Goal: Task Accomplishment & Management: Complete application form

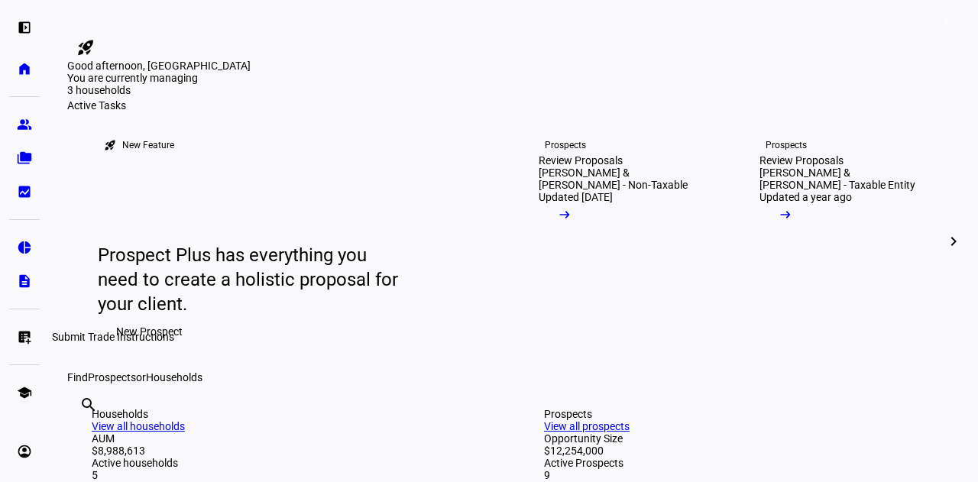
click at [20, 336] on eth-mat-symbol "list_alt_add" at bounding box center [24, 336] width 15 height 15
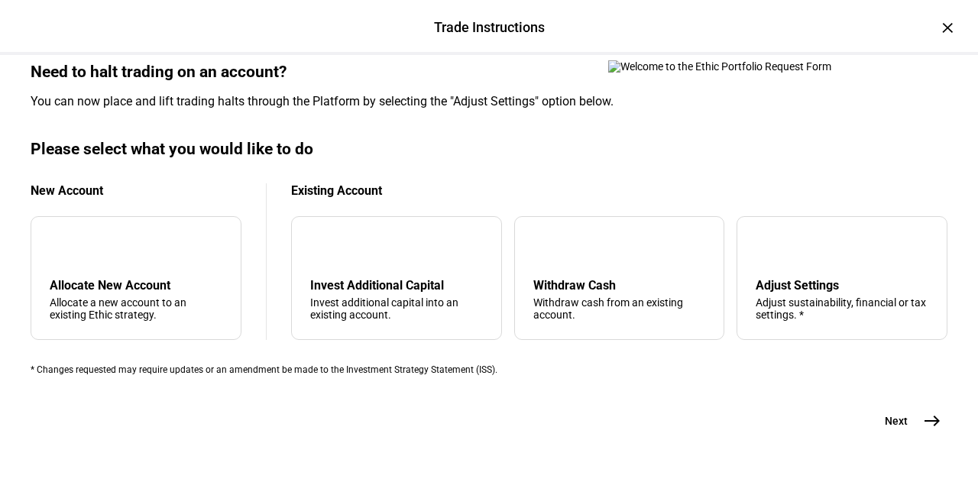
scroll to position [582, 0]
click at [788, 278] on div "Adjust Settings" at bounding box center [842, 285] width 173 height 15
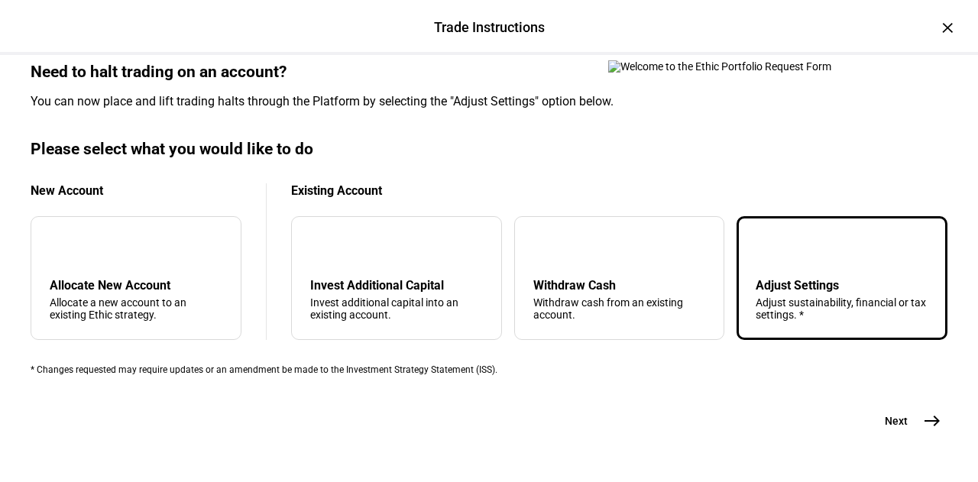
click at [928, 412] on mat-icon "east" at bounding box center [932, 421] width 18 height 18
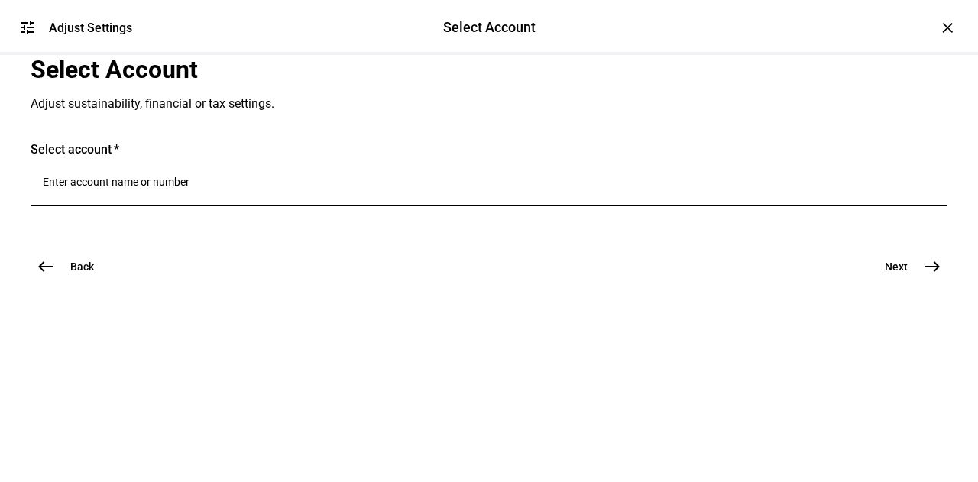
scroll to position [0, 0]
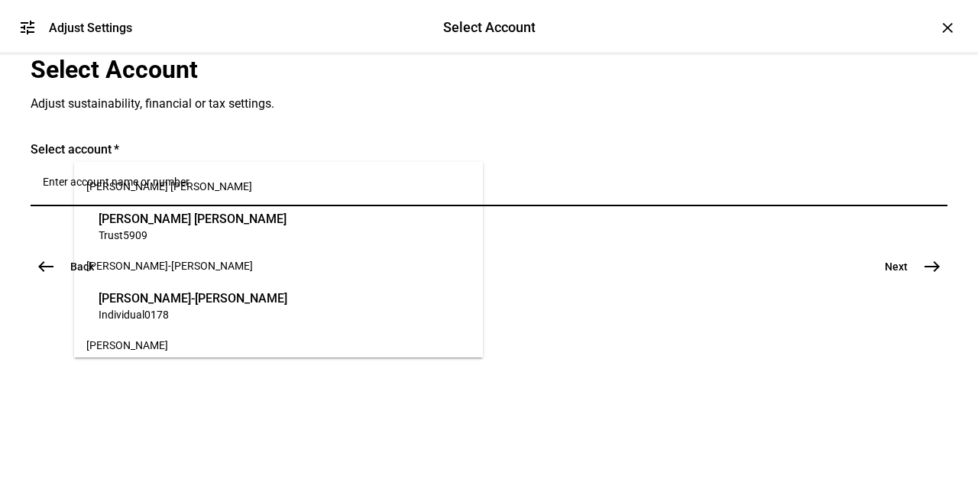
click at [133, 188] on input "Number" at bounding box center [489, 182] width 893 height 12
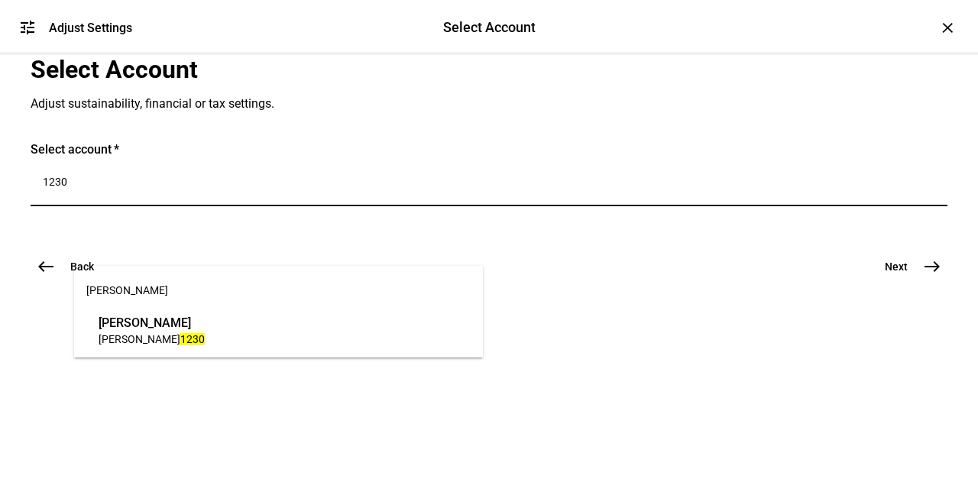
type input "1230"
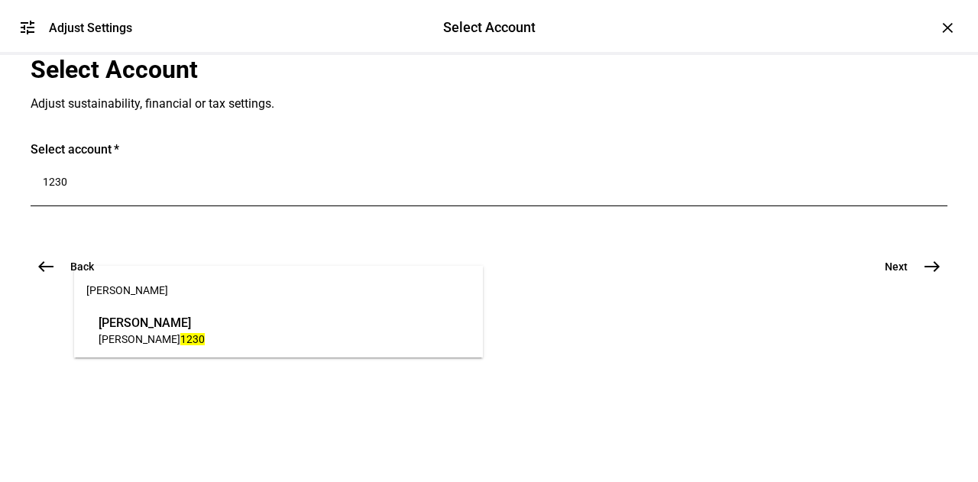
click at [119, 333] on span "[PERSON_NAME]" at bounding box center [140, 339] width 82 height 12
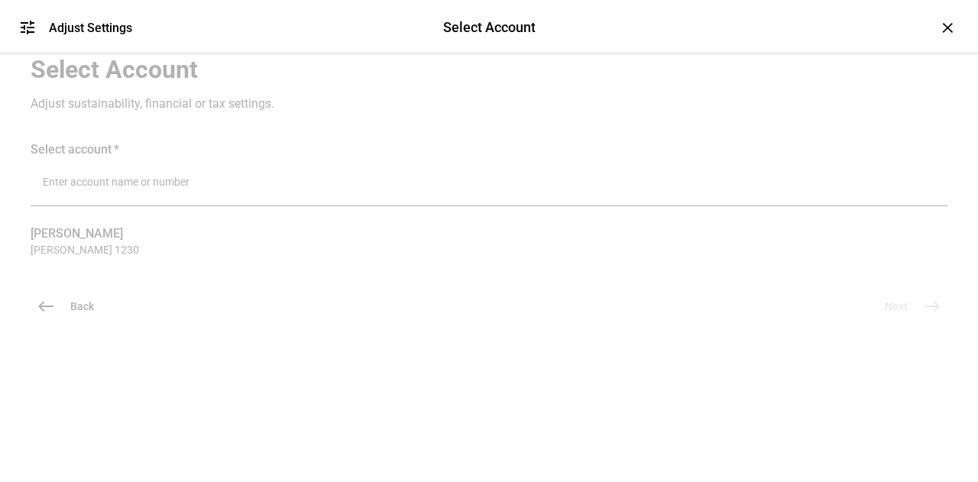
scroll to position [160, 0]
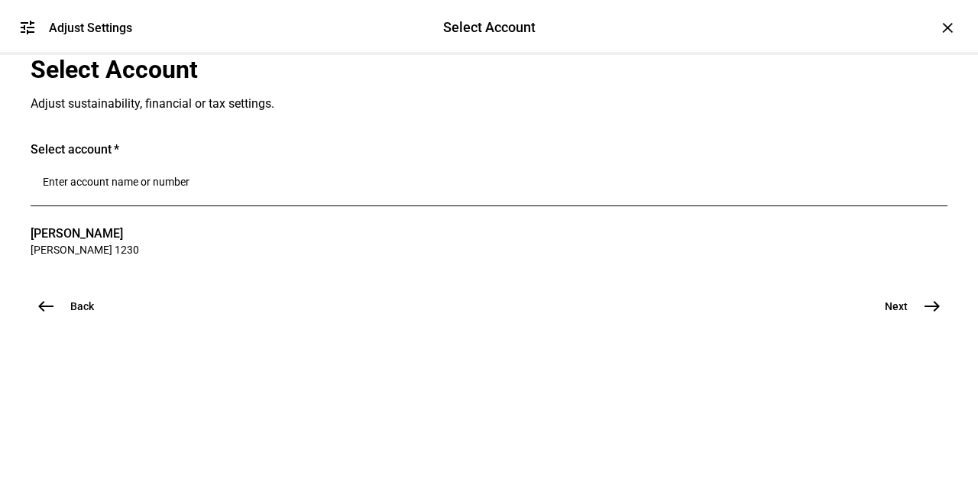
click at [900, 314] on span "Next" at bounding box center [896, 306] width 23 height 15
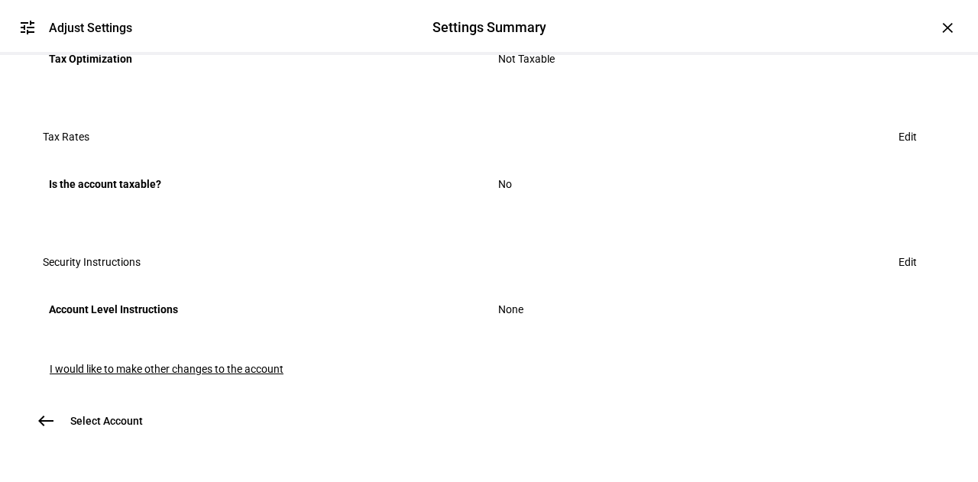
scroll to position [1038, 0]
click at [249, 363] on span "I would like to make other changes to the account" at bounding box center [167, 369] width 234 height 12
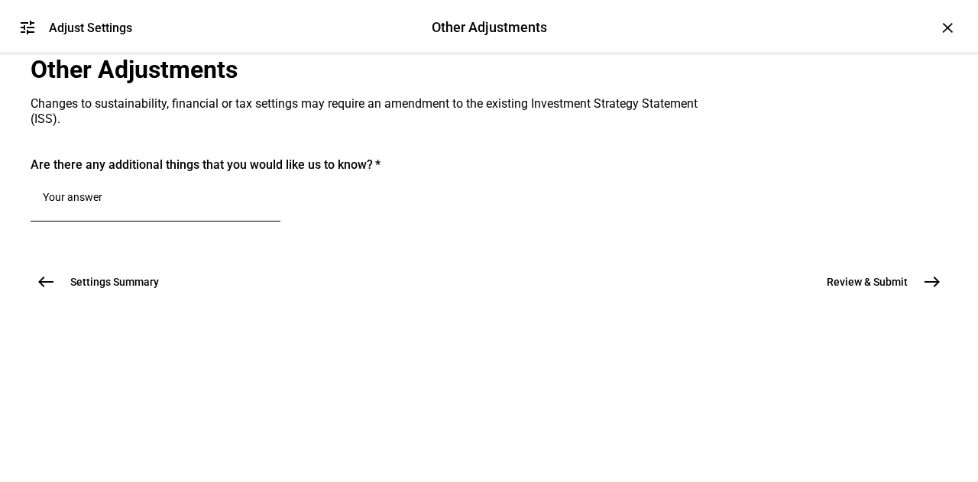
click at [208, 209] on textarea at bounding box center [155, 200] width 225 height 18
paste textarea "rebalance the account to the updated strategy."
type textarea "rebalance the account to the updated strategy."
click at [896, 297] on button "Review & Submit east" at bounding box center [878, 282] width 139 height 31
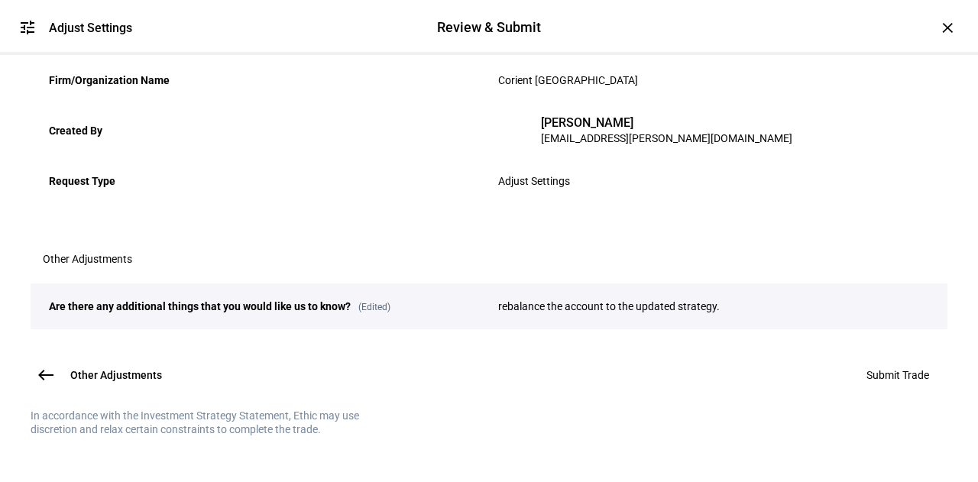
scroll to position [403, 0]
click at [865, 357] on span at bounding box center [897, 375] width 99 height 37
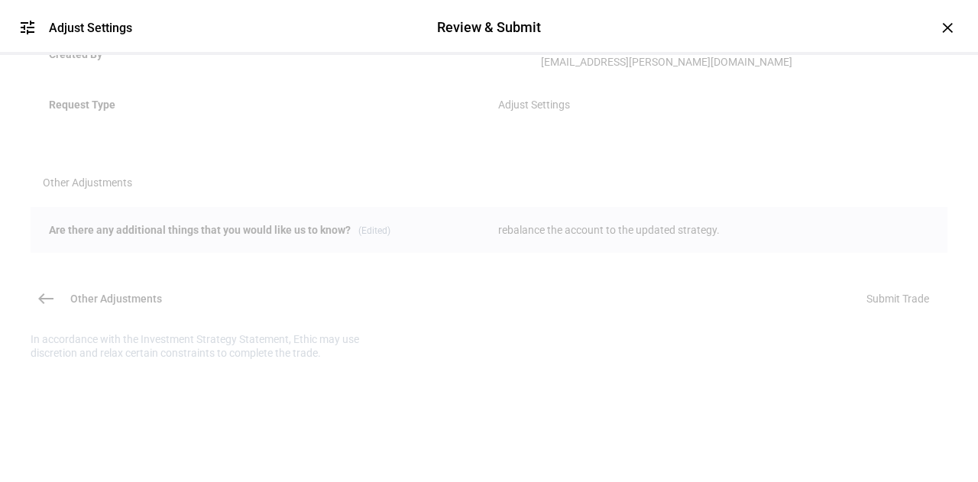
scroll to position [145, 0]
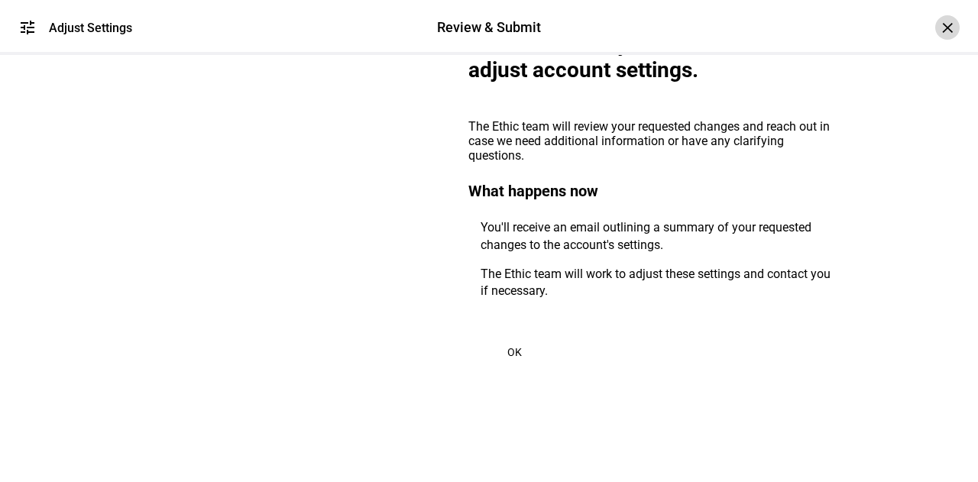
click at [937, 28] on div "×" at bounding box center [947, 27] width 24 height 24
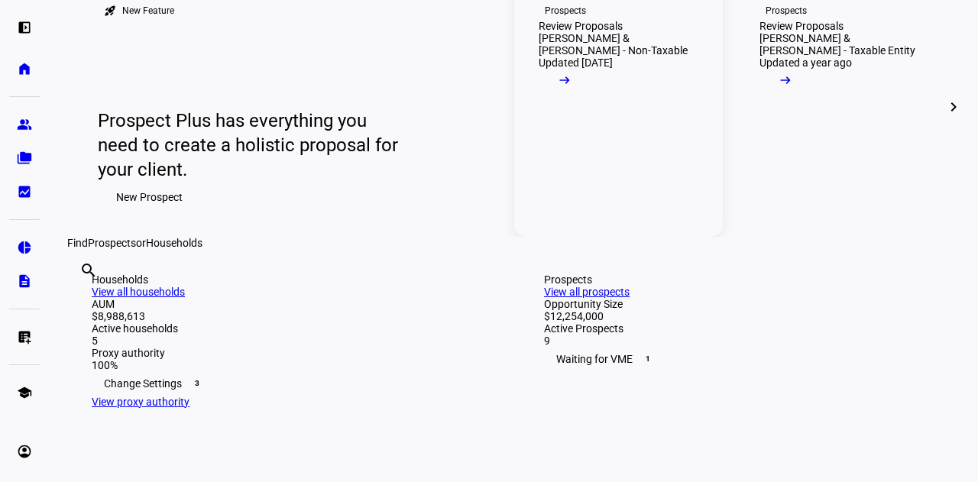
scroll to position [131, 0]
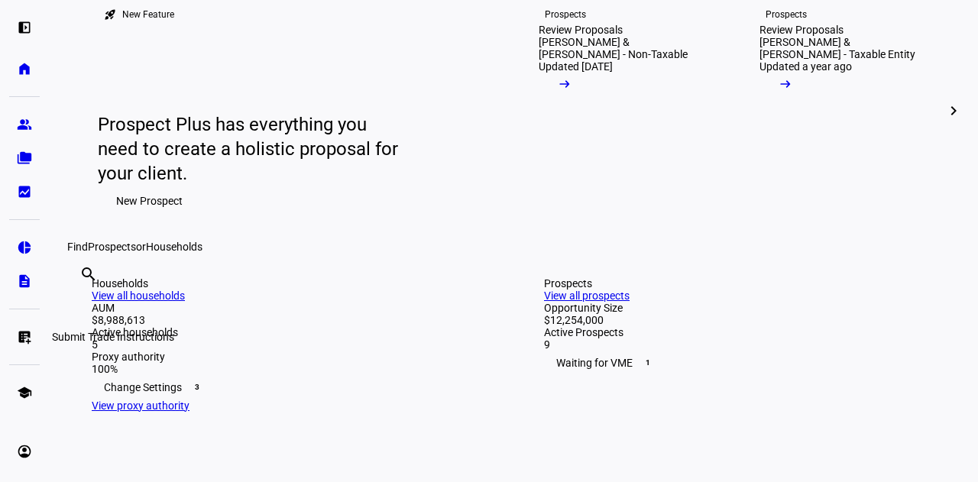
click at [25, 339] on eth-mat-symbol "list_alt_add" at bounding box center [24, 336] width 15 height 15
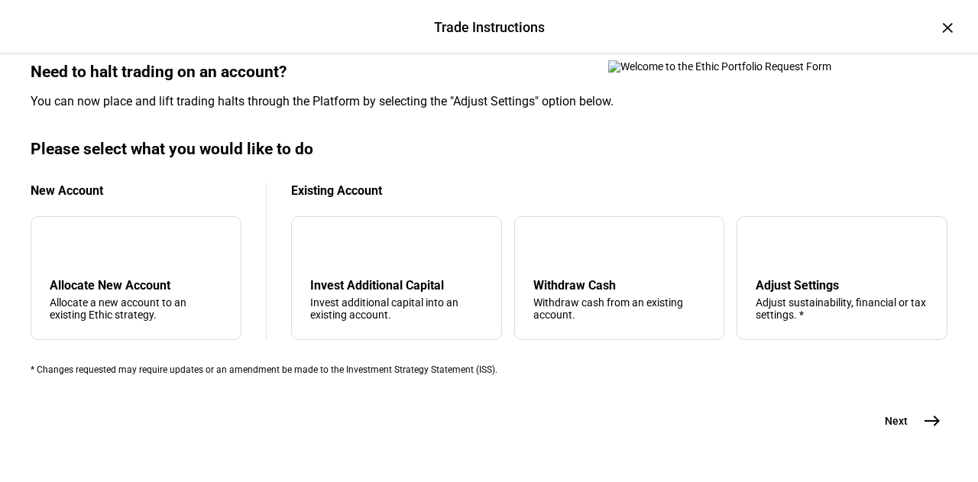
scroll to position [582, 0]
click at [608, 278] on div "Withdraw Cash" at bounding box center [619, 285] width 173 height 15
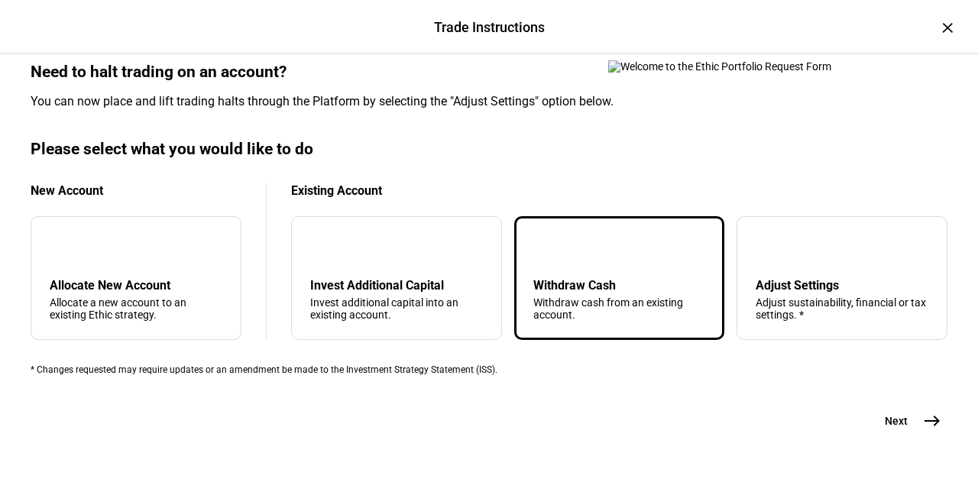
click at [929, 412] on mat-icon "east" at bounding box center [932, 421] width 18 height 18
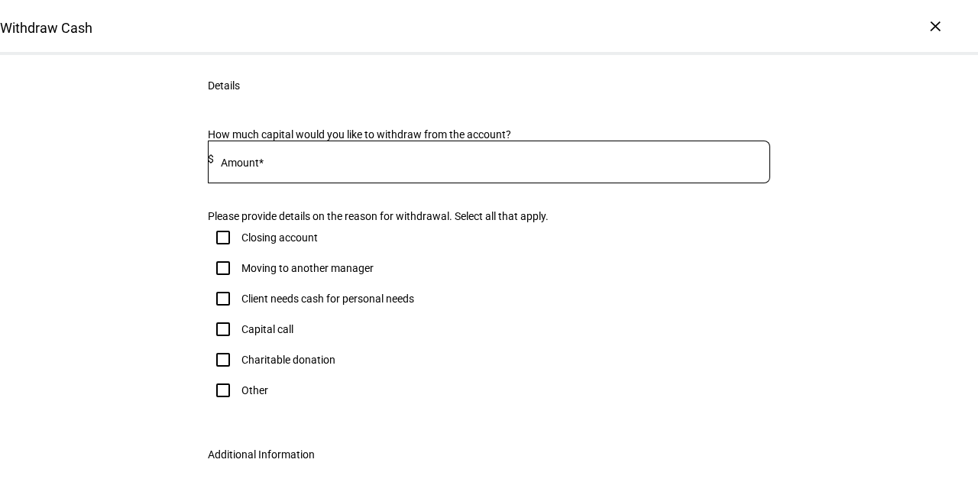
scroll to position [187, 0]
click at [269, 164] on input at bounding box center [492, 158] width 556 height 12
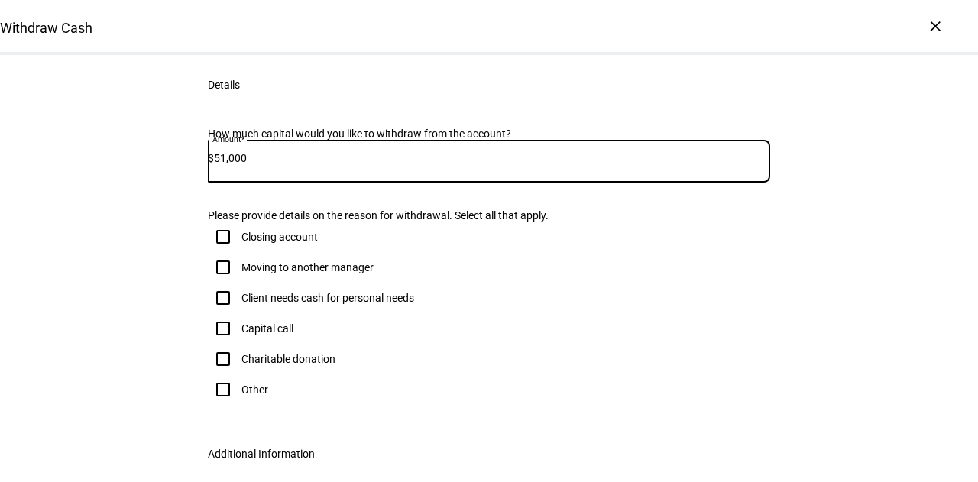
scroll to position [254, 0]
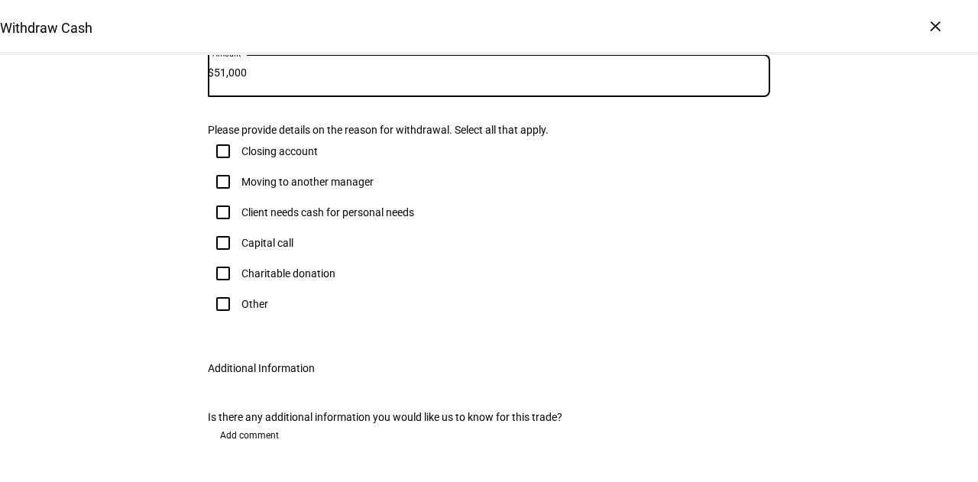
type input "51,000"
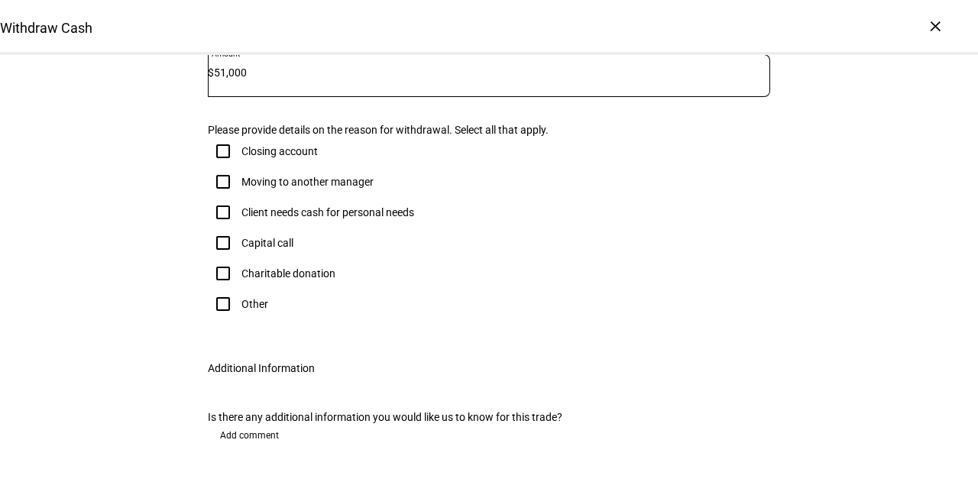
click at [285, 219] on div "Client needs cash for personal needs" at bounding box center [328, 212] width 173 height 12
click at [238, 228] on input "Client needs cash for personal needs" at bounding box center [223, 212] width 31 height 31
checkbox input "true"
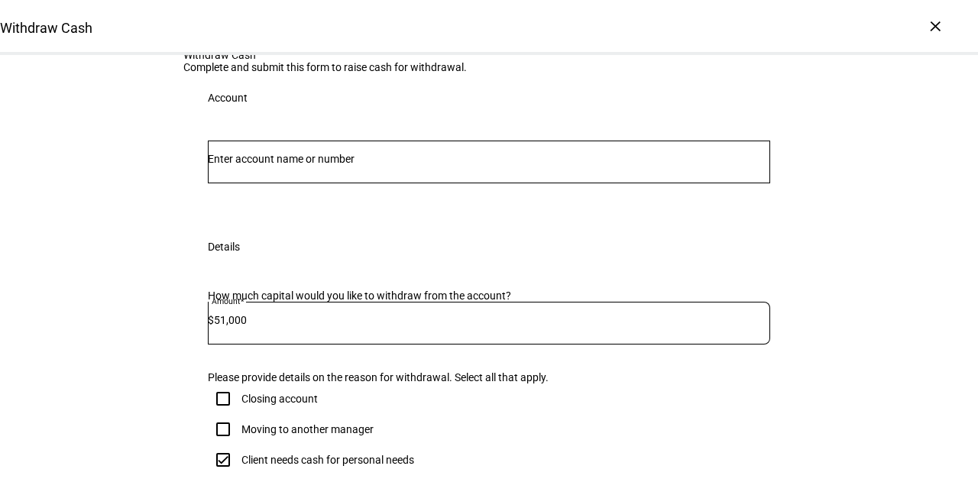
scroll to position [0, 0]
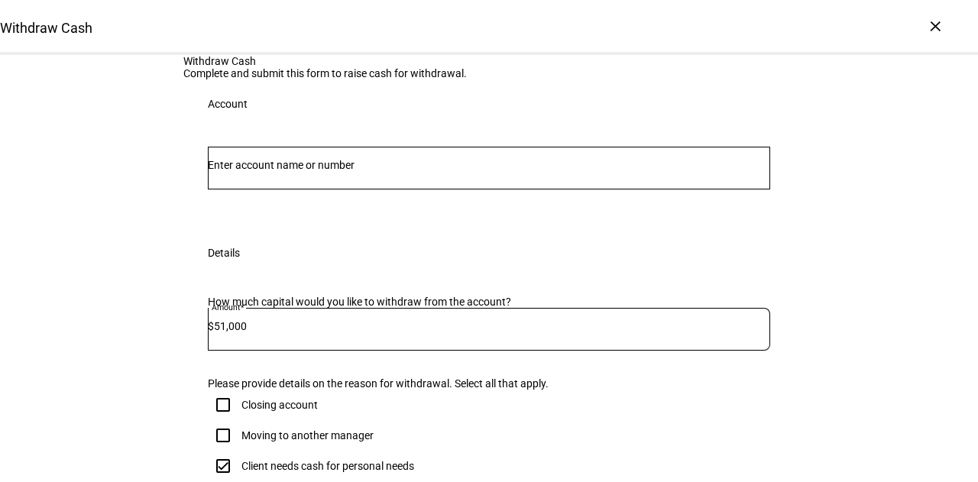
click at [285, 171] on input "Number" at bounding box center [489, 165] width 563 height 12
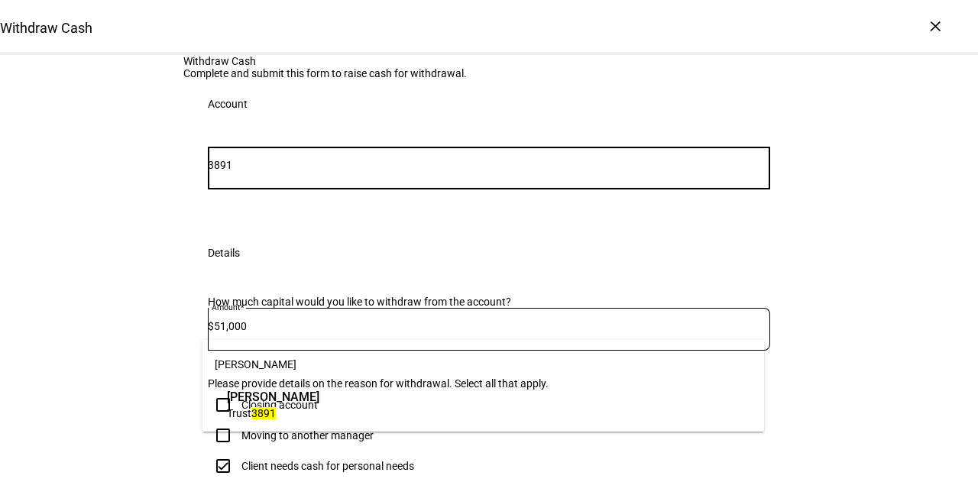
type input "3891"
click at [285, 400] on span "[PERSON_NAME]" at bounding box center [273, 397] width 92 height 18
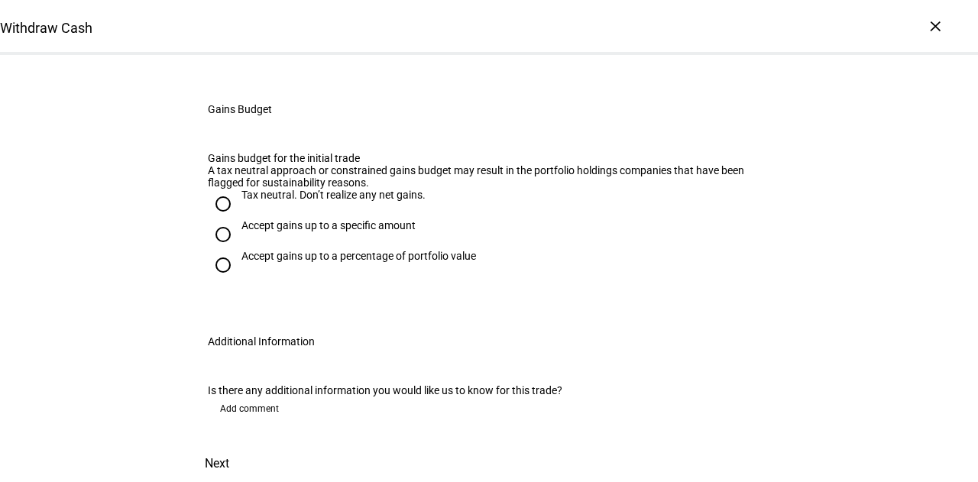
scroll to position [728, 0]
click at [297, 232] on div "Accept gains up to a specific amount" at bounding box center [329, 225] width 174 height 12
click at [238, 250] on input "Accept gains up to a specific amount" at bounding box center [223, 234] width 31 height 31
radio input "true"
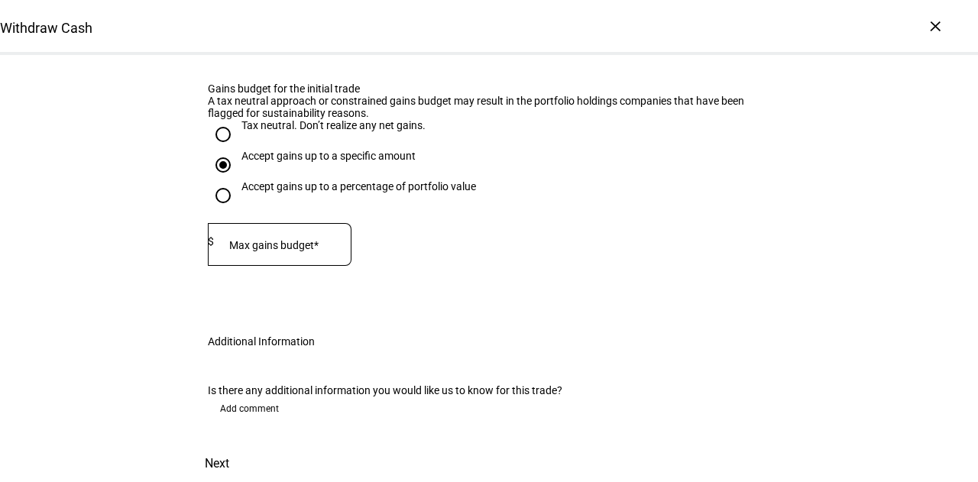
scroll to position [840, 0]
click at [278, 251] on mat-label "Max gains budget*" at bounding box center [273, 245] width 89 height 12
type input "26,000"
click at [232, 397] on span "Add comment" at bounding box center [249, 409] width 59 height 24
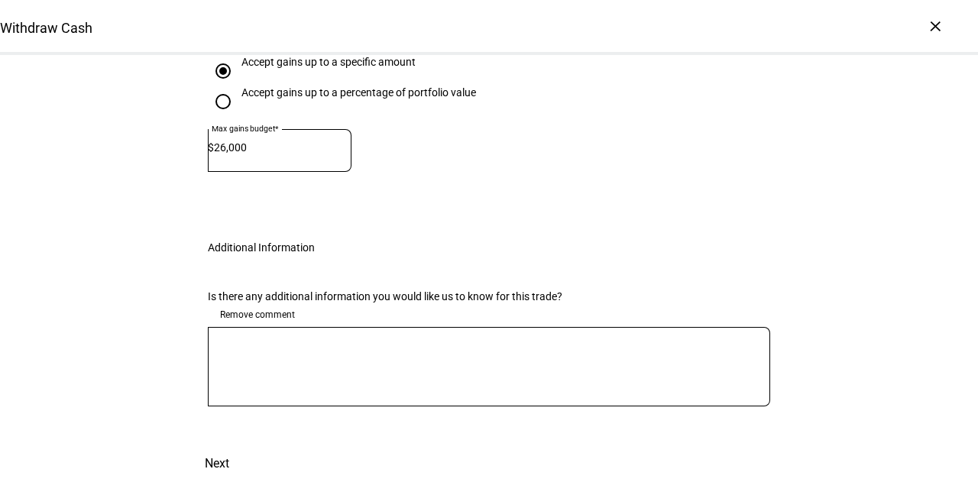
click at [306, 394] on textarea at bounding box center [489, 366] width 563 height 55
paste textarea "nstructing us to sell out of newly flagged names."
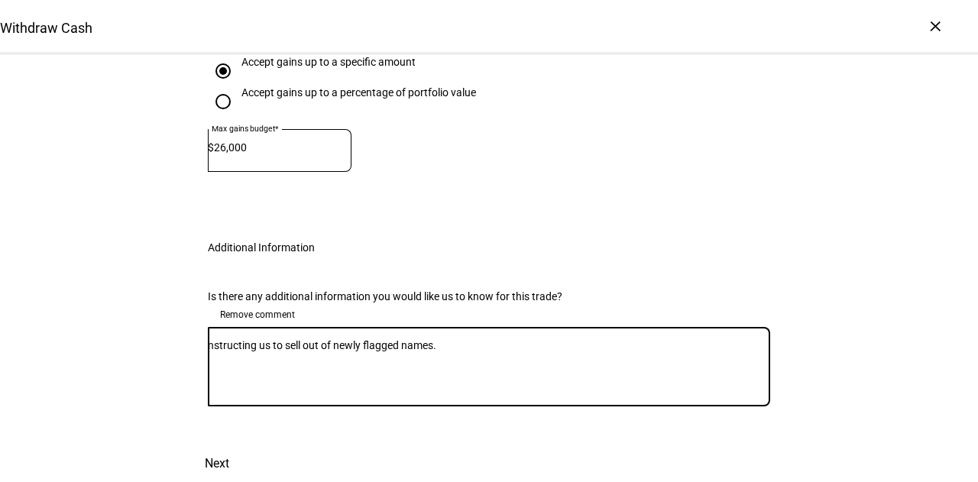
drag, startPoint x: 290, startPoint y: 392, endPoint x: 155, endPoint y: 378, distance: 136.1
click at [423, 389] on textarea "Please sell out of newly flagged names." at bounding box center [489, 366] width 563 height 55
paste textarea "AVGO ANET NEM MU NSC"
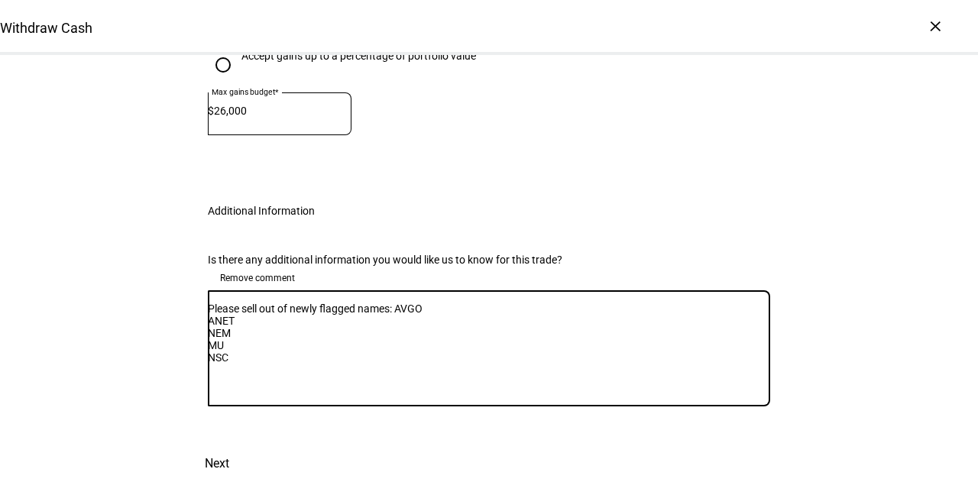
click at [423, 389] on textarea "Please sell out of newly flagged names: AVGO ANET NEM MU NSC" at bounding box center [489, 349] width 563 height 92
type textarea "Please sell out of newly flagged names: AVGO ANET NEM MU NSC"
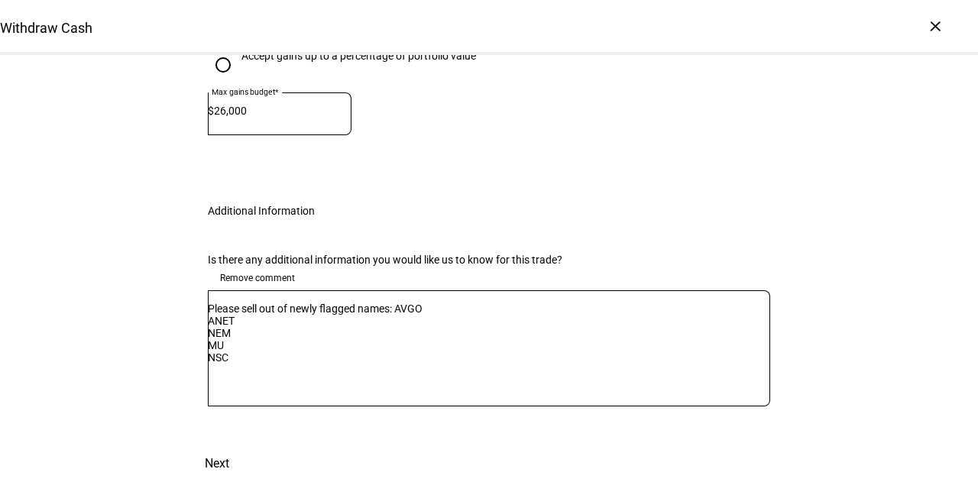
click at [229, 446] on span "Next" at bounding box center [217, 464] width 24 height 37
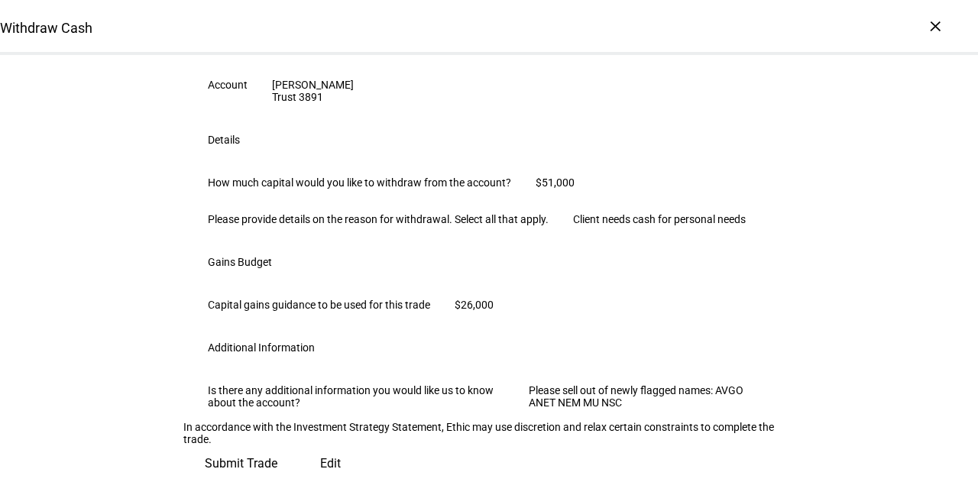
scroll to position [496, 0]
click at [277, 446] on span "Submit Trade" at bounding box center [241, 464] width 73 height 37
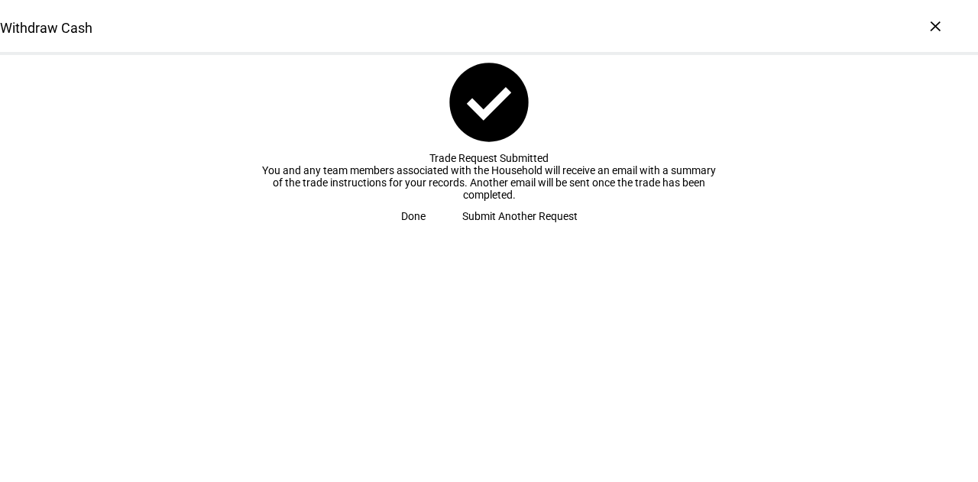
click at [426, 232] on span "Done" at bounding box center [413, 216] width 24 height 31
